Goal: Transaction & Acquisition: Purchase product/service

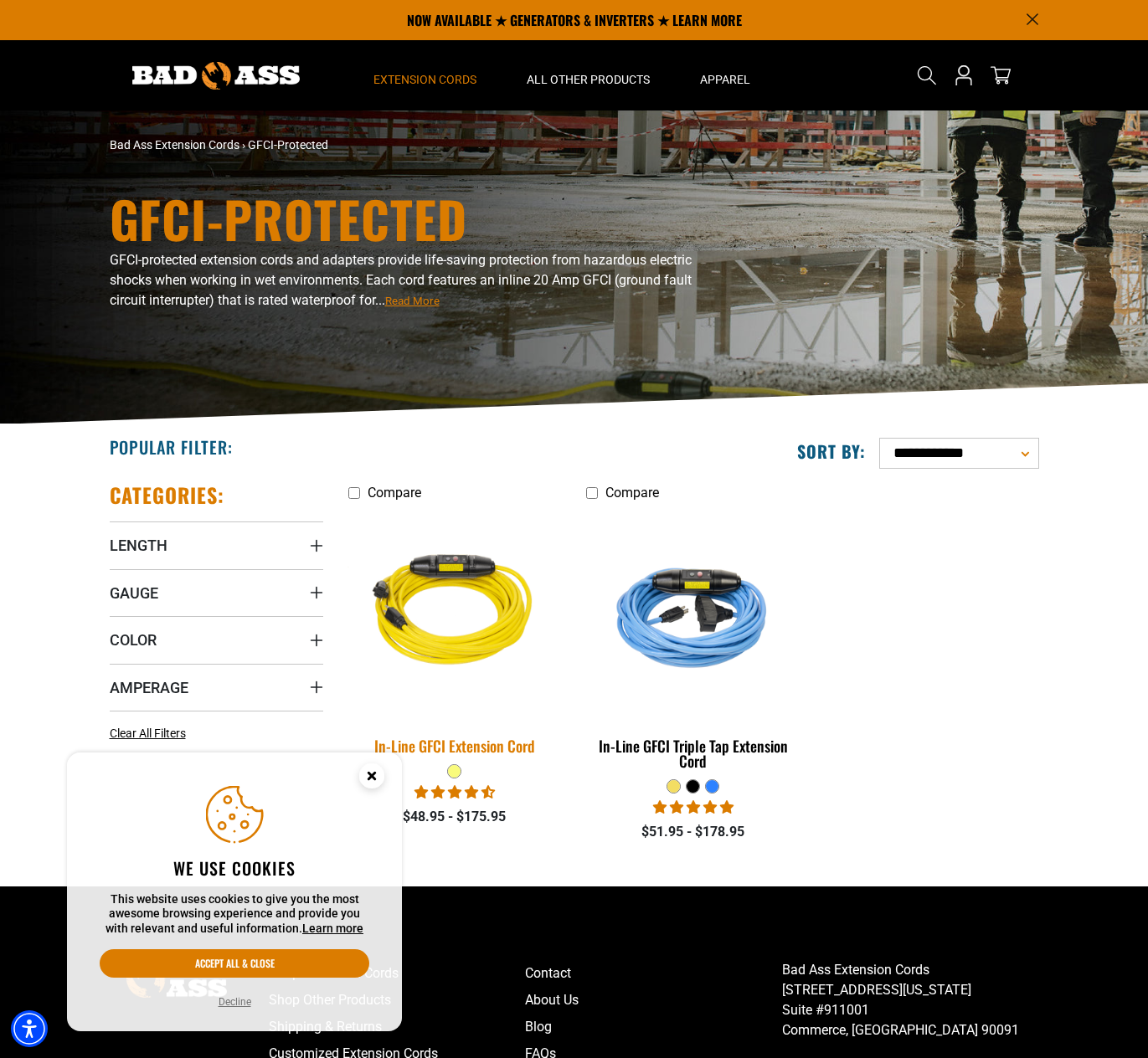
click at [510, 642] on img at bounding box center [454, 614] width 234 height 215
